Goal: Task Accomplishment & Management: Manage account settings

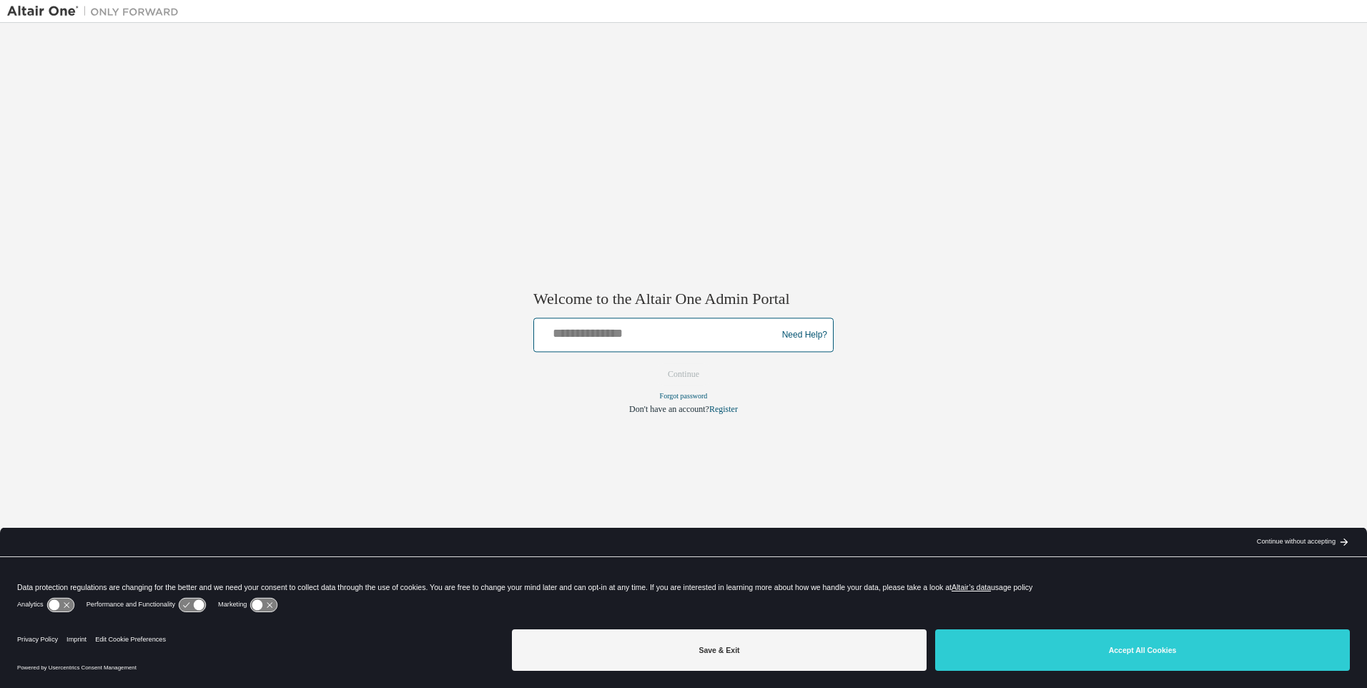
click at [648, 340] on input "text" at bounding box center [657, 332] width 235 height 21
type input "**********"
click at [696, 374] on button "Continue" at bounding box center [683, 374] width 61 height 21
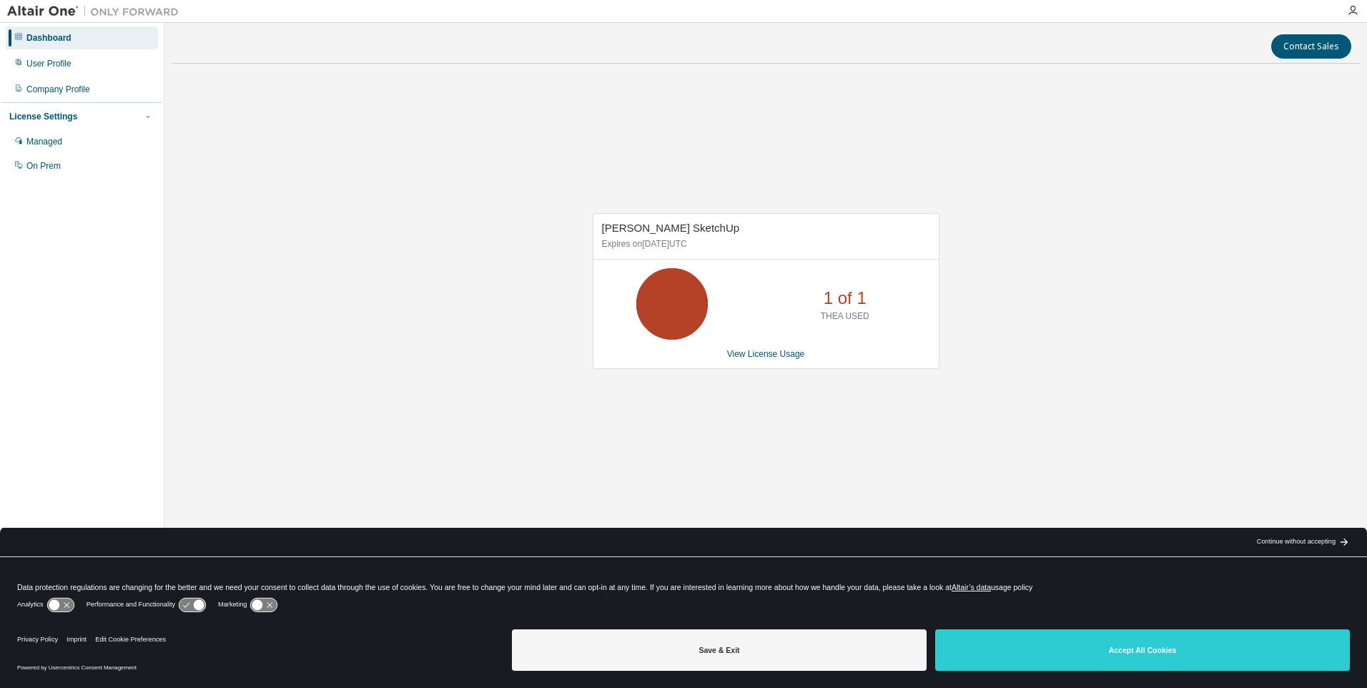
drag, startPoint x: 641, startPoint y: 248, endPoint x: 695, endPoint y: 249, distance: 53.6
click at [695, 249] on p "Expires on [DATE] UTC" at bounding box center [764, 244] width 325 height 12
click at [59, 61] on div "User Profile" at bounding box center [48, 63] width 45 height 11
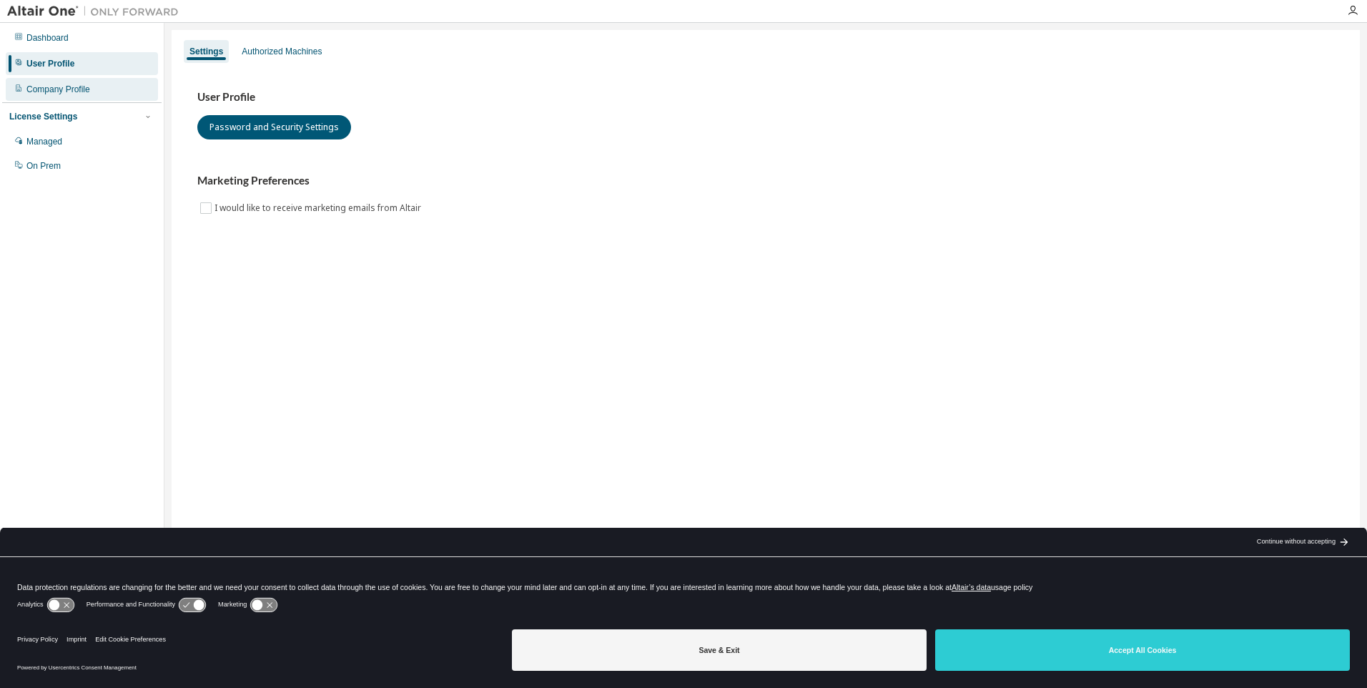
click at [56, 82] on div "Company Profile" at bounding box center [82, 89] width 152 height 23
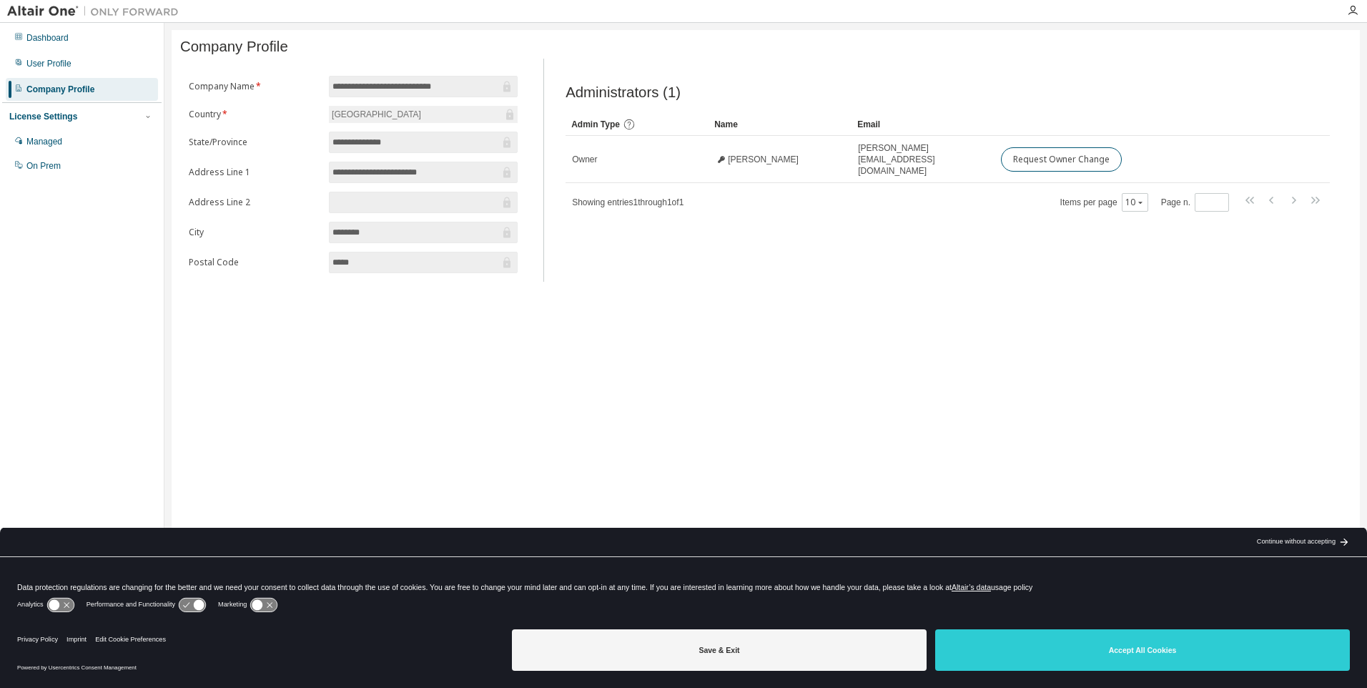
click at [51, 117] on div "License Settings" at bounding box center [43, 116] width 68 height 11
drag, startPoint x: 51, startPoint y: 117, endPoint x: 44, endPoint y: 122, distance: 8.7
click at [44, 122] on div "License Settings" at bounding box center [43, 116] width 68 height 11
drag, startPoint x: 44, startPoint y: 122, endPoint x: 40, endPoint y: 150, distance: 28.8
click at [40, 150] on div "Managed" at bounding box center [82, 141] width 152 height 23
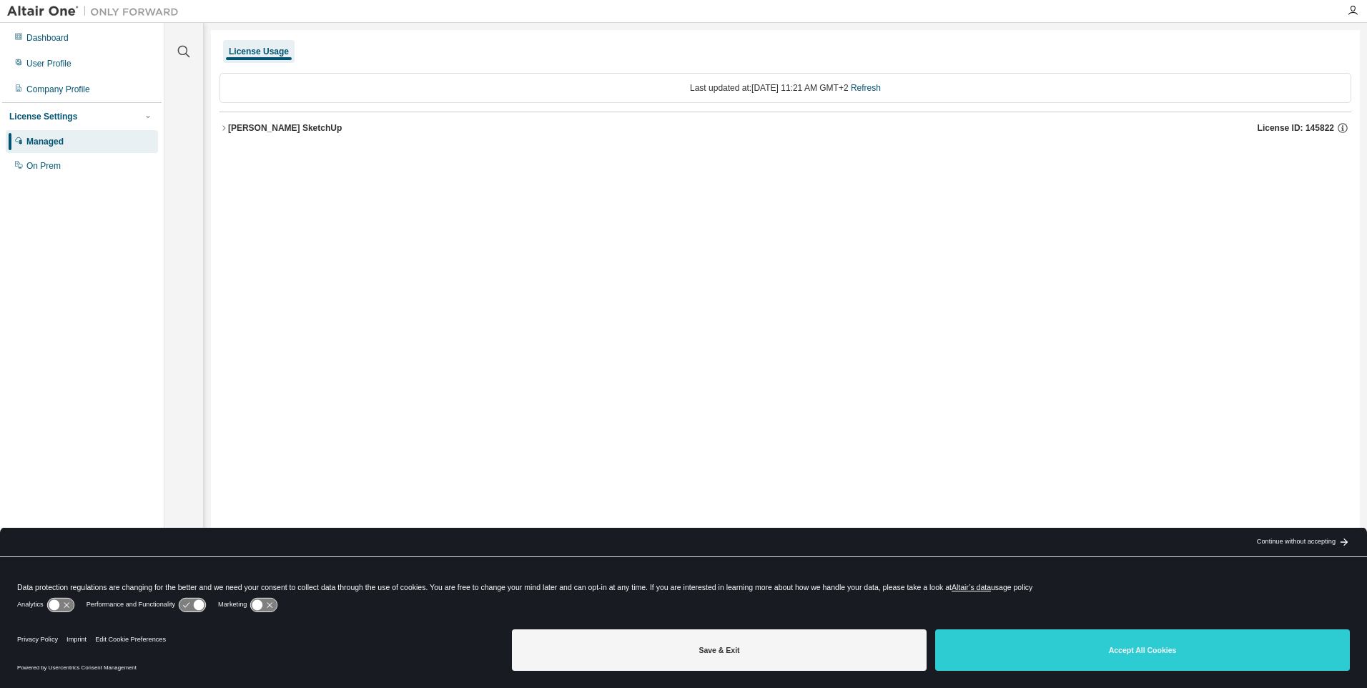
click at [39, 107] on div "License Settings Managed On Prem" at bounding box center [81, 140] width 159 height 77
click at [39, 118] on div "License Settings" at bounding box center [43, 116] width 68 height 11
click at [45, 42] on div "Dashboard" at bounding box center [47, 37] width 42 height 11
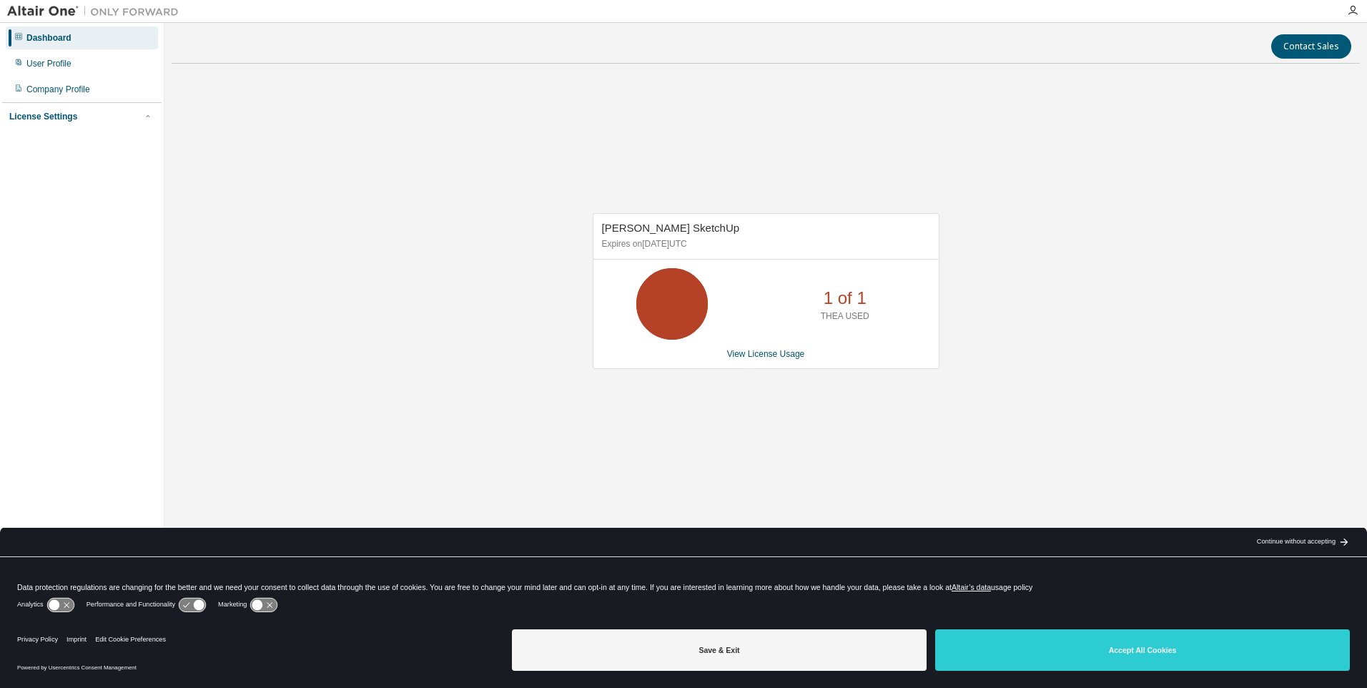
click at [634, 239] on p "Expires on June 28, 2026 UTC" at bounding box center [764, 244] width 325 height 12
drag, startPoint x: 804, startPoint y: 265, endPoint x: 797, endPoint y: 295, distance: 30.2
click at [805, 267] on div "Thea Render SketchUp Expires on June 28, 2026 UTC 1 of 1 THEA USED View License…" at bounding box center [766, 291] width 347 height 156
click at [787, 329] on div "1 of 1 THEA USED" at bounding box center [765, 304] width 345 height 72
click at [863, 335] on div "1 of 1 THEA USED" at bounding box center [845, 304] width 114 height 72
